Goal: Contribute content: Contribute content

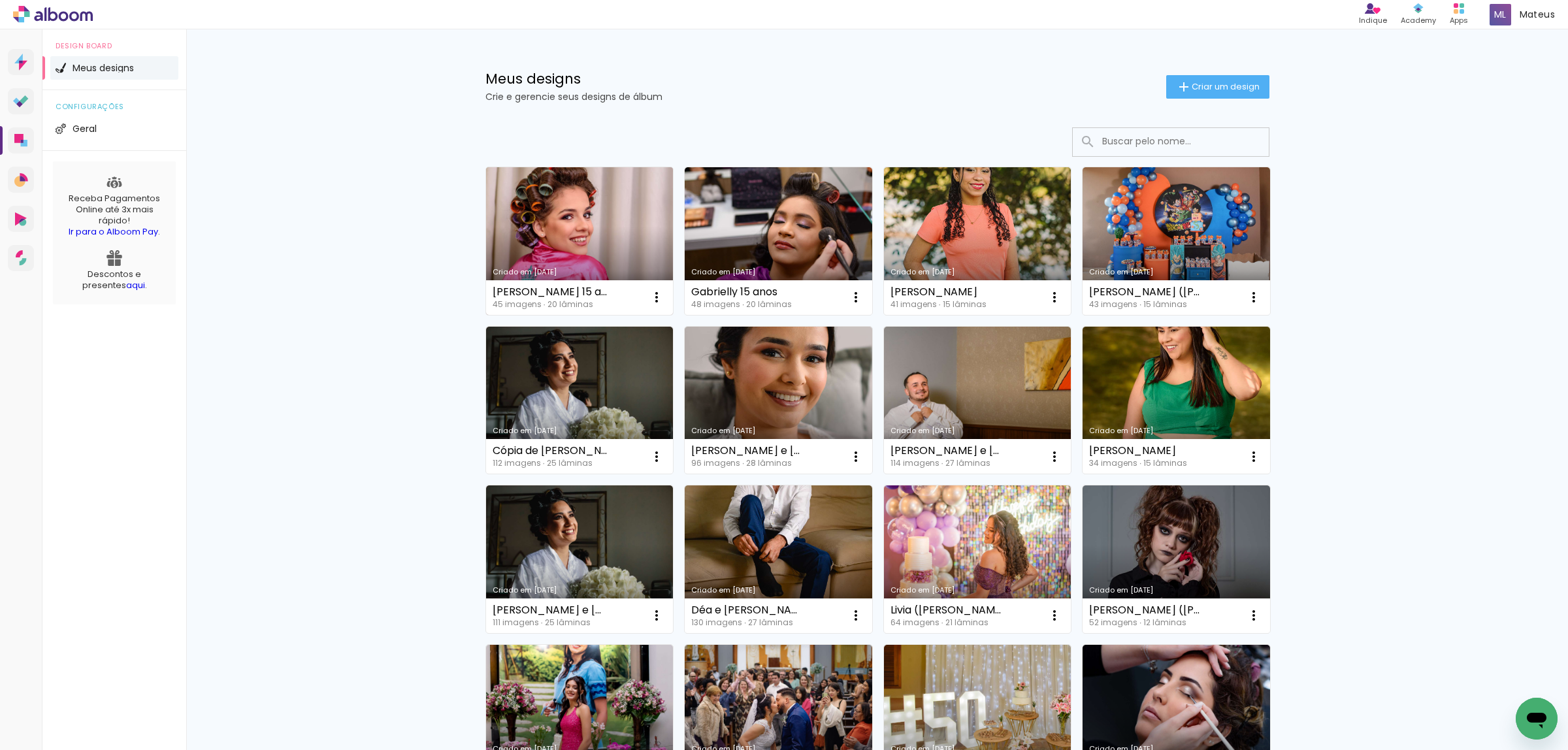
click at [546, 220] on link "Criado em [DATE]" at bounding box center [580, 241] width 187 height 148
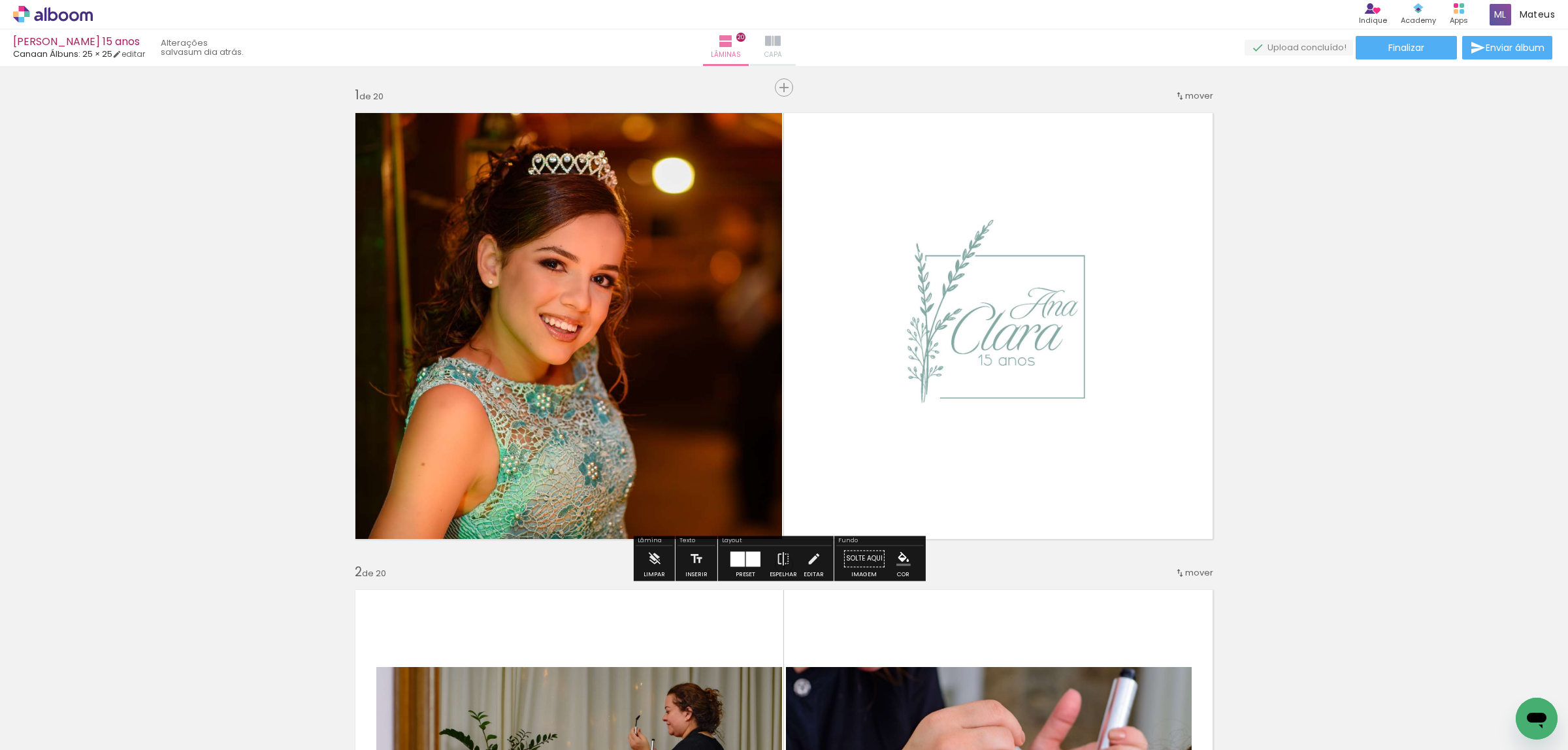
click at [780, 46] on iron-icon at bounding box center [773, 42] width 16 height 16
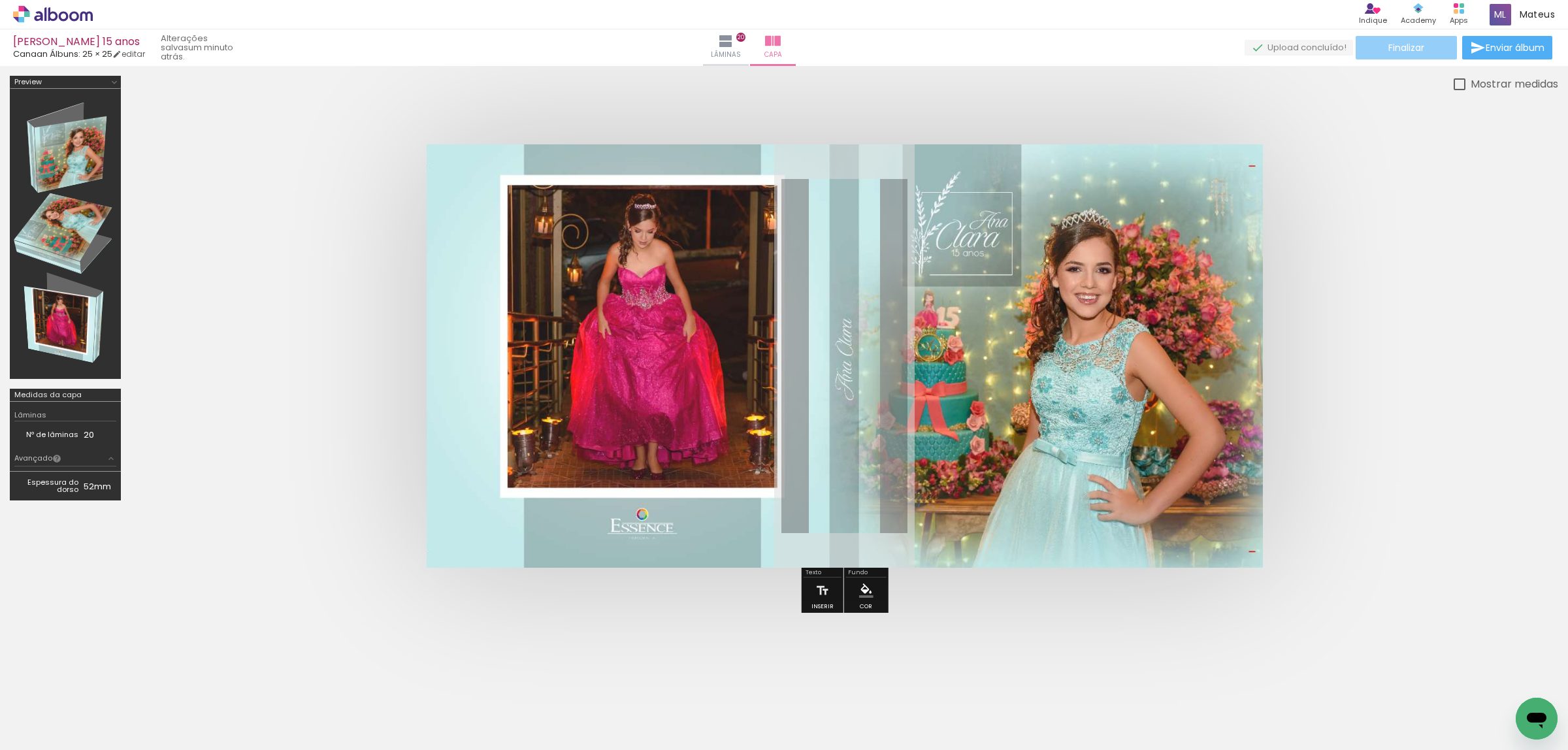
click at [1392, 50] on span "Finalizar" at bounding box center [1406, 47] width 36 height 9
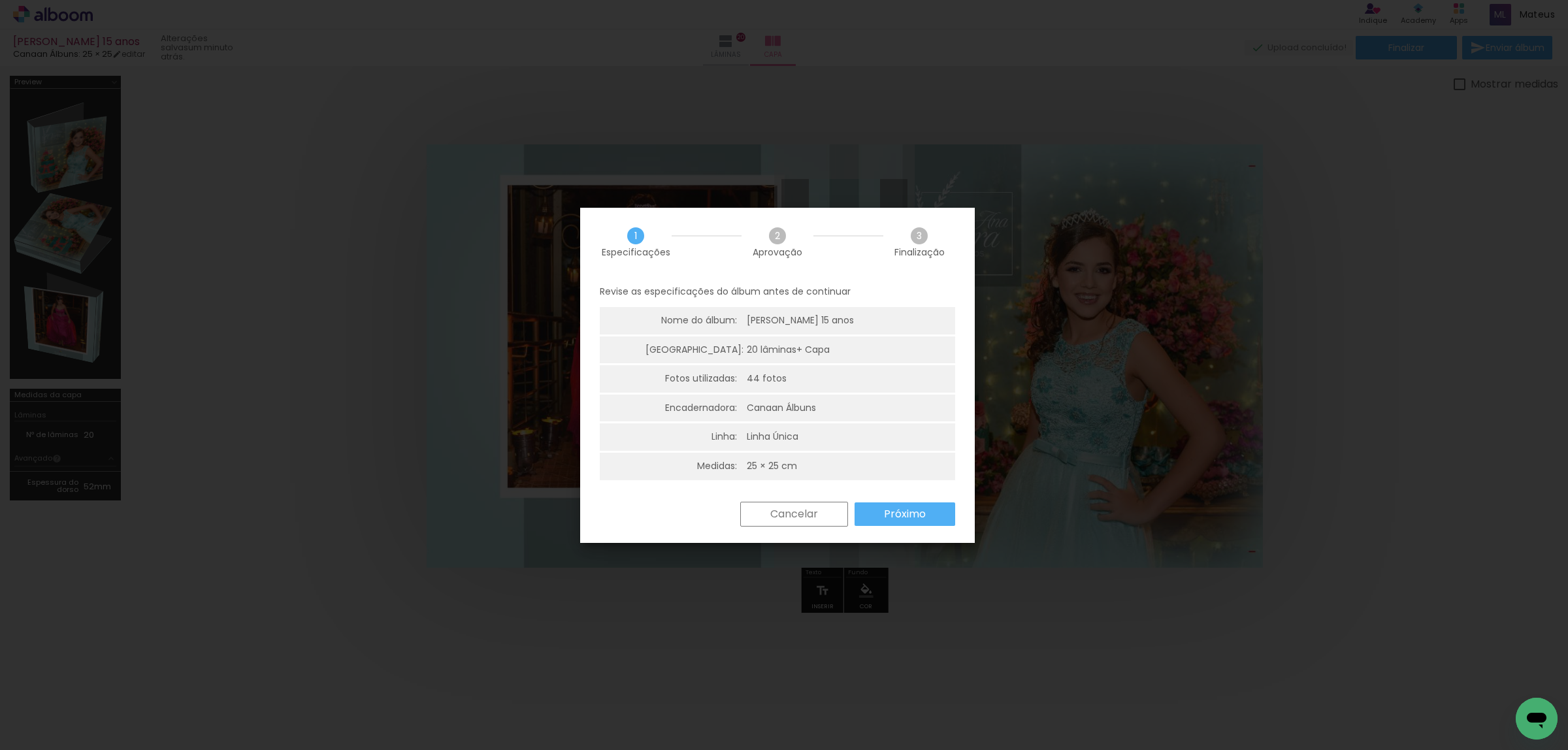
click at [933, 510] on paper-button "Próximo" at bounding box center [904, 515] width 101 height 24
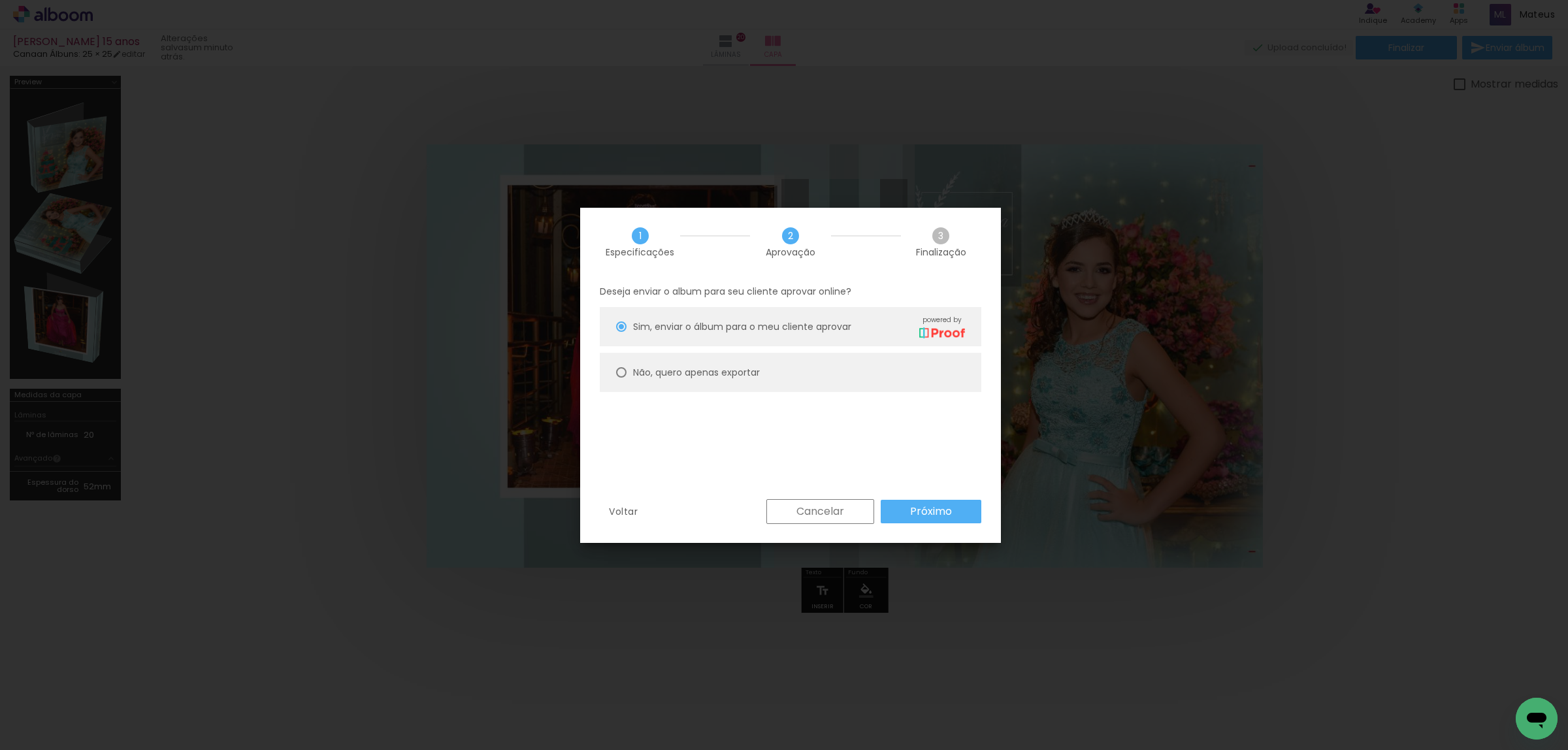
click at [0, 0] on slot "Próximo" at bounding box center [0, 0] width 0 height 0
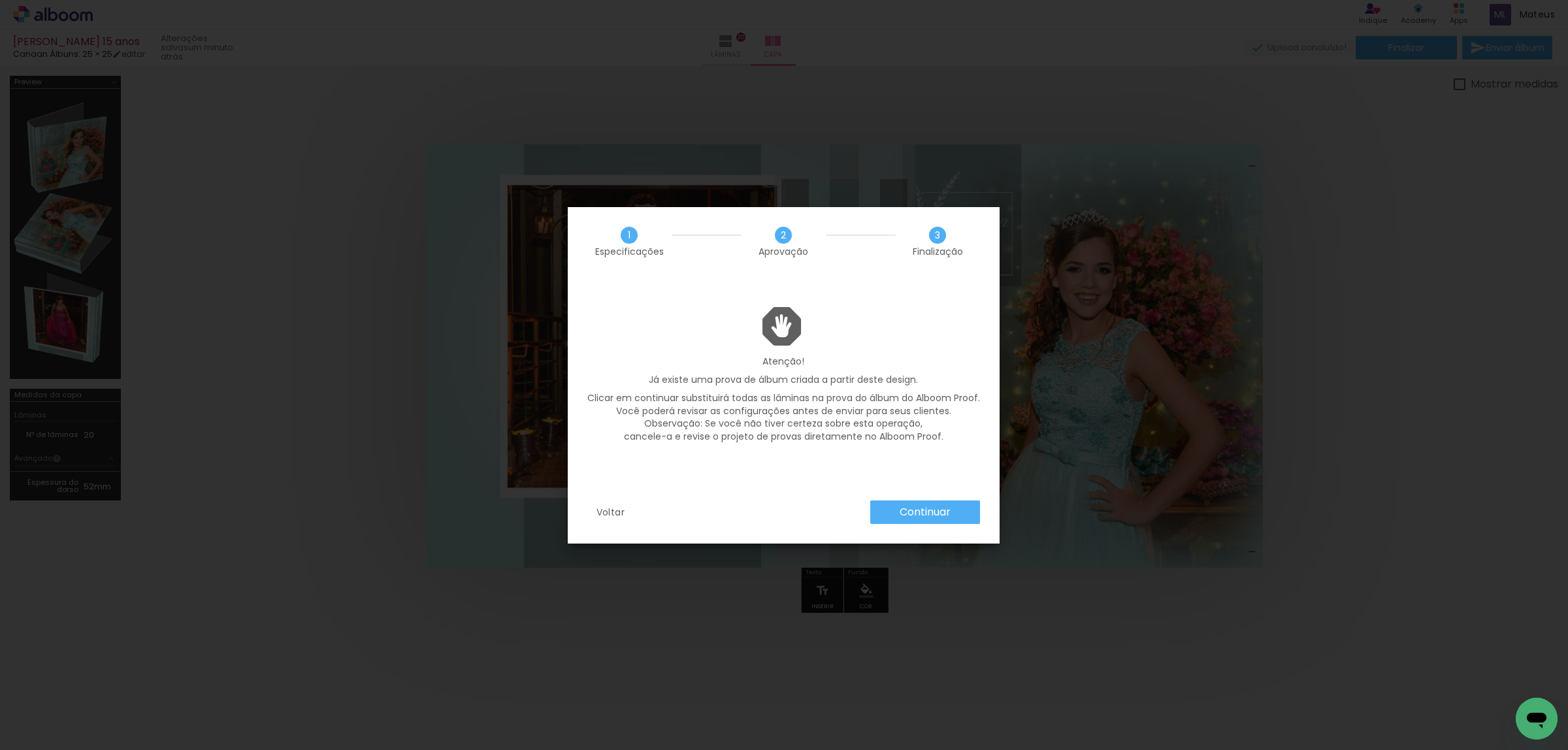
click at [0, 0] on slot "Continuar" at bounding box center [0, 0] width 0 height 0
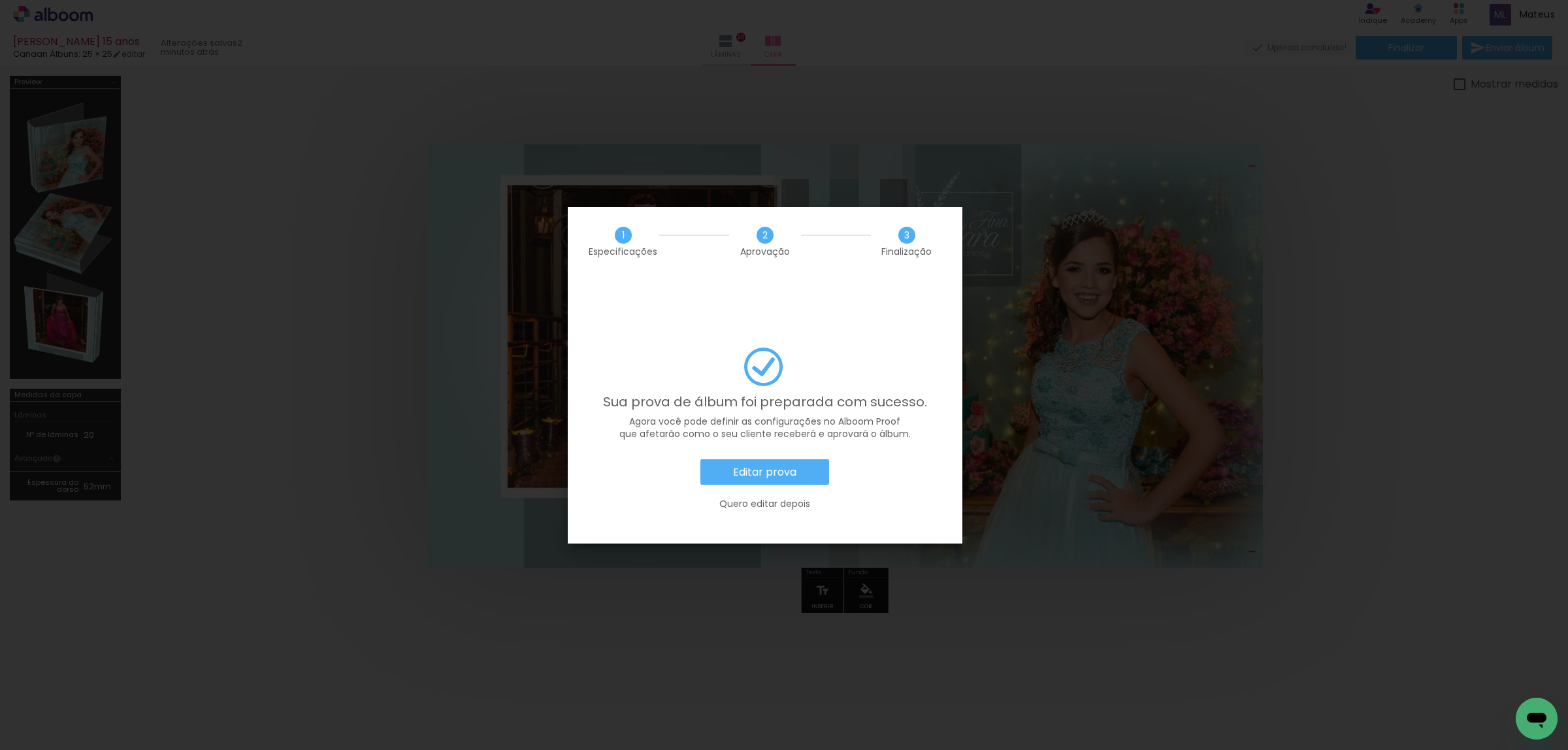
click at [794, 459] on paper-button "Editar prova" at bounding box center [765, 472] width 129 height 26
